Goal: Use online tool/utility

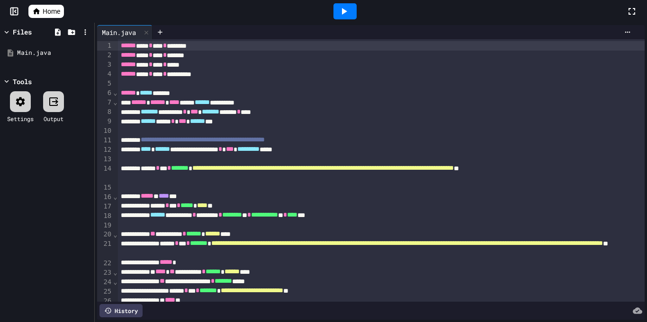
click at [287, 247] on span "**********" at bounding box center [407, 243] width 392 height 7
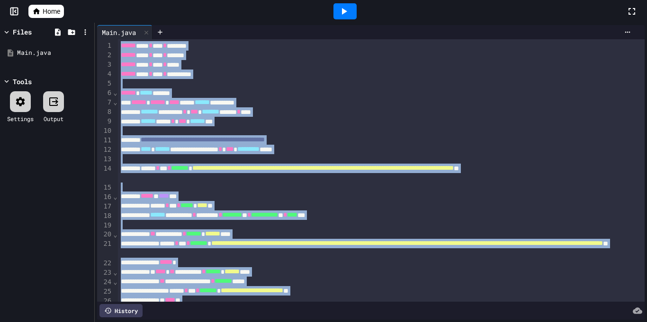
copy div "**********"
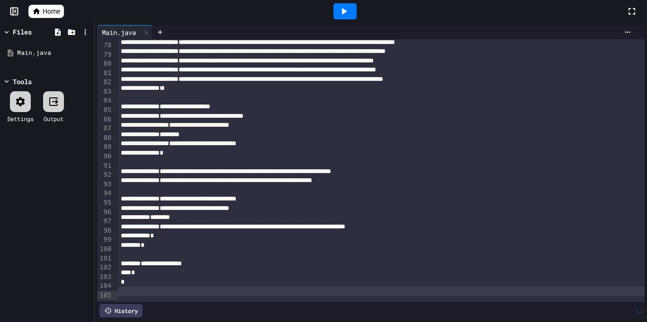
scroll to position [753, 0]
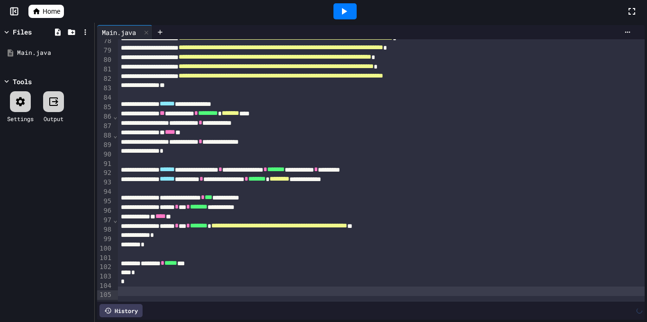
click at [348, 14] on icon at bounding box center [343, 11] width 11 height 11
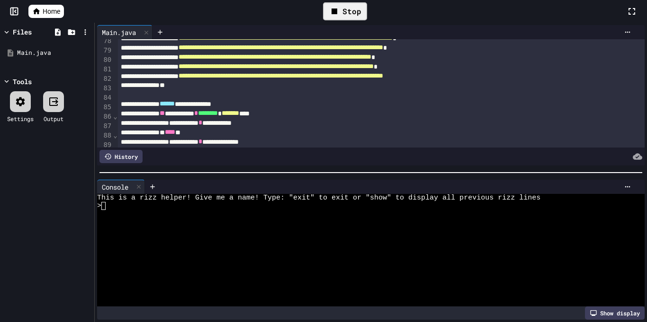
click at [275, 219] on div at bounding box center [365, 222] width 537 height 8
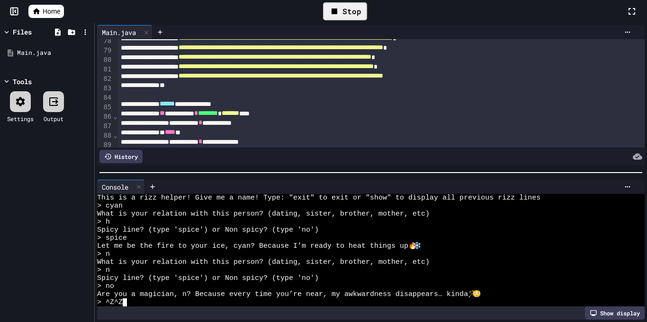
click at [318, 109] on div "**********" at bounding box center [381, 103] width 527 height 9
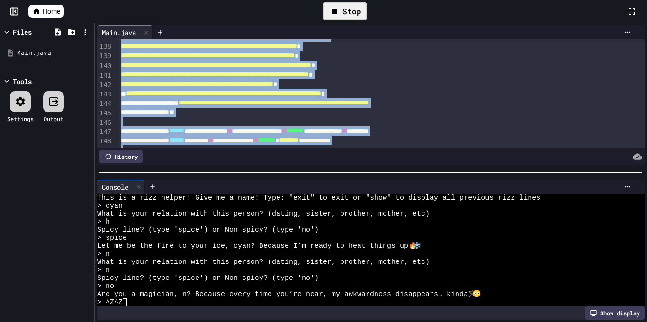
scroll to position [1272, 0]
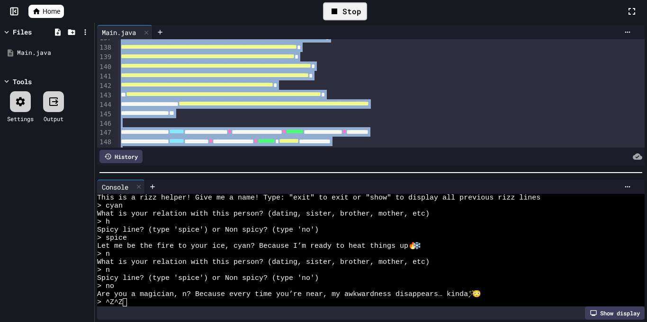
click at [290, 322] on div at bounding box center [323, 323] width 647 height 0
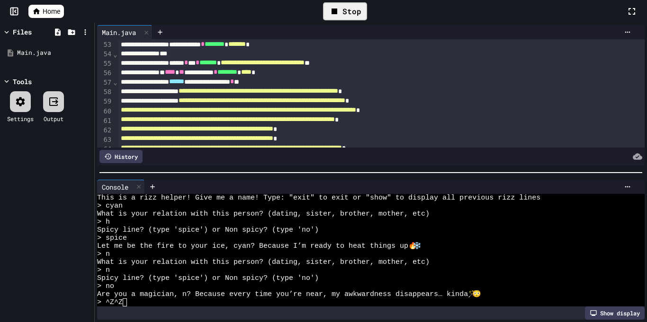
scroll to position [493, 0]
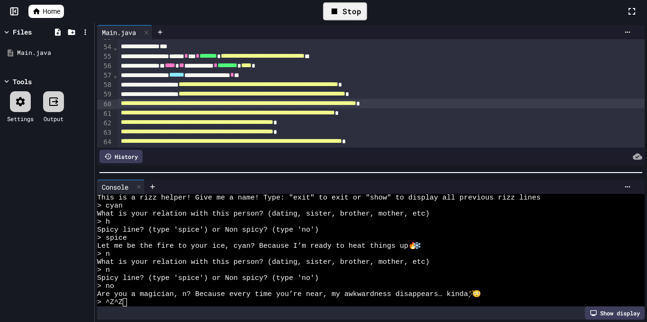
click at [179, 101] on span "**********" at bounding box center [238, 103] width 235 height 7
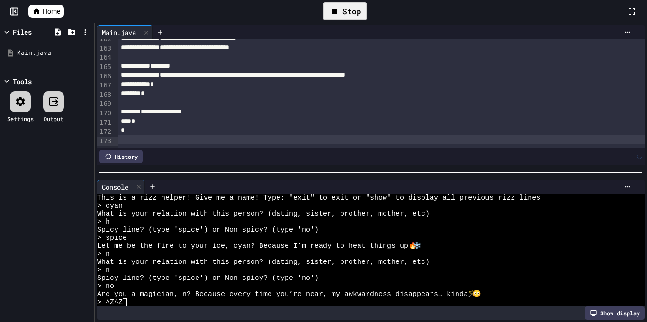
scroll to position [1516, 0]
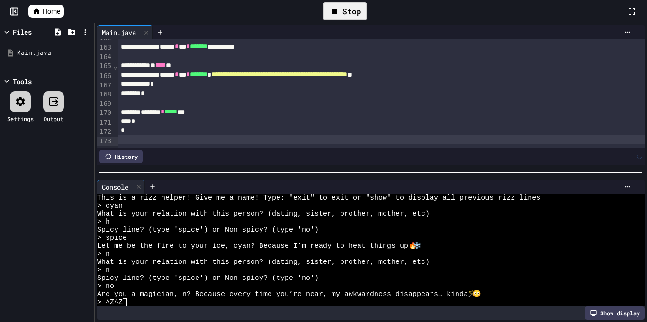
click at [383, 6] on div "Stop" at bounding box center [345, 11] width 562 height 27
click at [366, 14] on div "Stop" at bounding box center [345, 11] width 44 height 18
click at [339, 10] on icon at bounding box center [343, 11] width 11 height 11
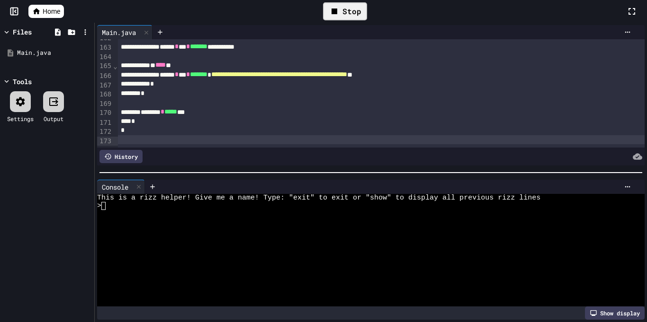
click at [195, 204] on div ">" at bounding box center [365, 206] width 537 height 8
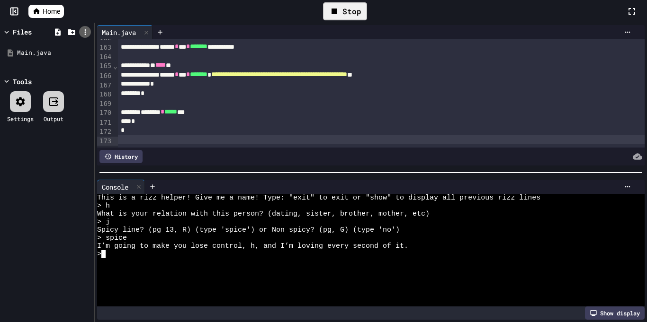
click at [86, 33] on icon at bounding box center [85, 32] width 9 height 9
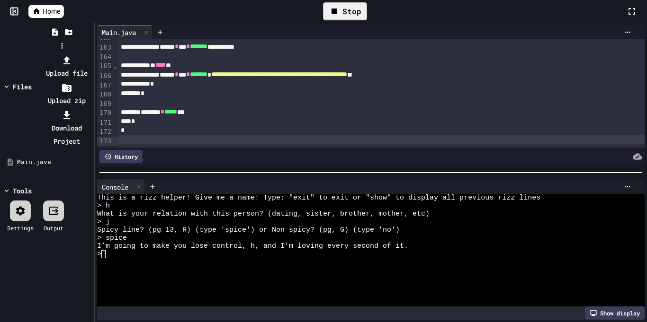
click at [56, 54] on div at bounding box center [62, 54] width 60 height 0
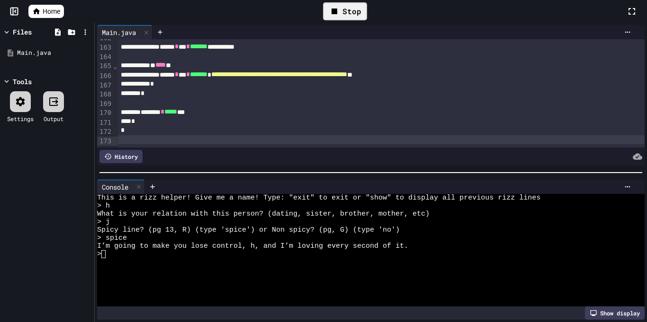
click at [342, 17] on div "Stop" at bounding box center [345, 11] width 44 height 18
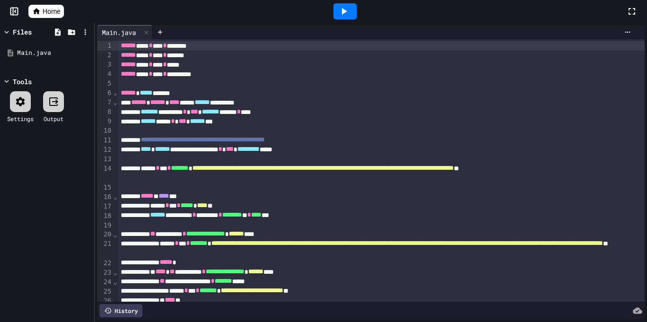
click at [336, 7] on div at bounding box center [344, 11] width 23 height 16
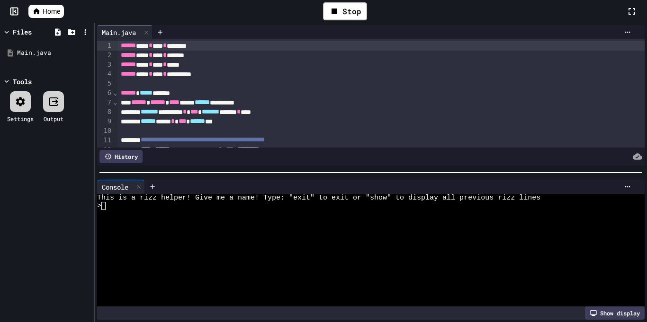
click at [111, 205] on div ">" at bounding box center [365, 206] width 537 height 8
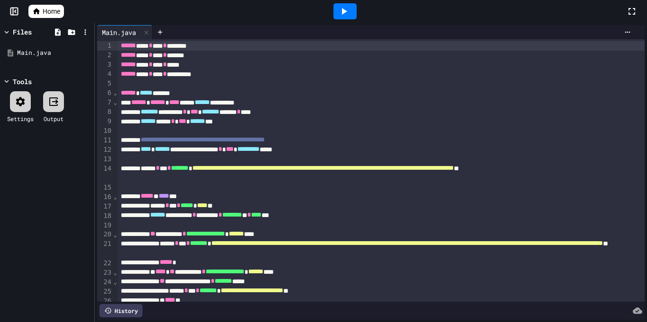
click at [347, 16] on icon at bounding box center [343, 11] width 11 height 11
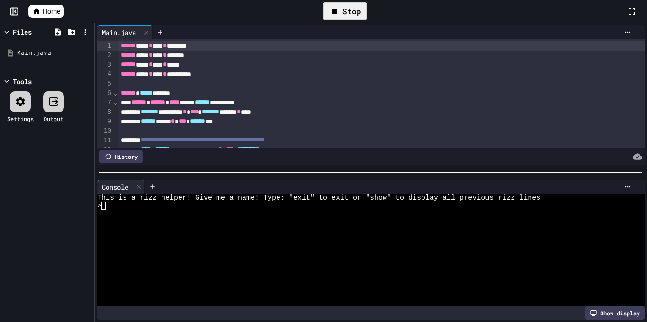
click at [277, 214] on div at bounding box center [365, 214] width 537 height 8
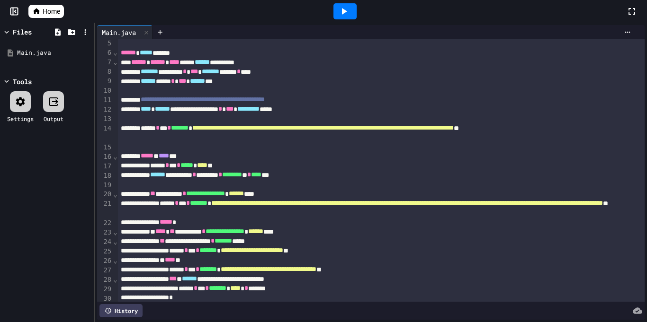
scroll to position [55, 0]
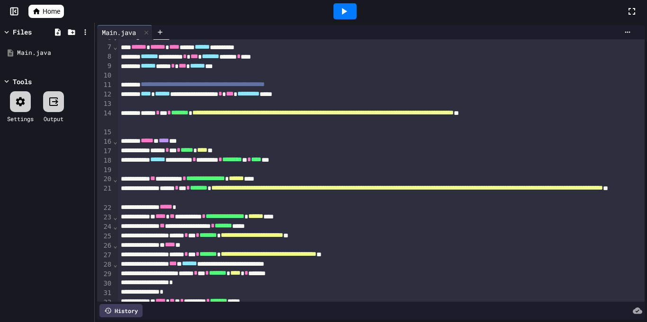
click at [344, 12] on icon at bounding box center [344, 11] width 5 height 7
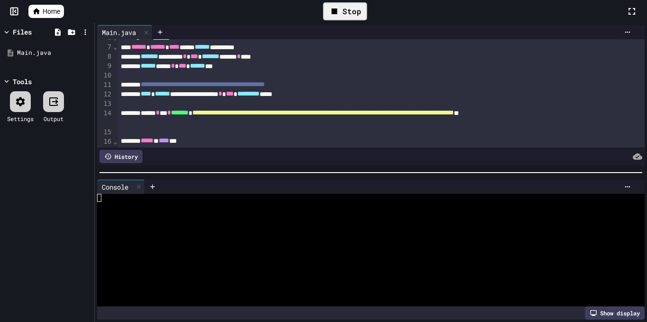
click at [283, 203] on div at bounding box center [365, 206] width 537 height 8
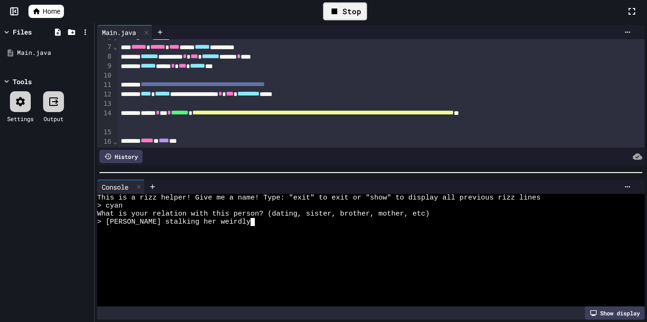
scroll to position [0, 0]
